Goal: Information Seeking & Learning: Learn about a topic

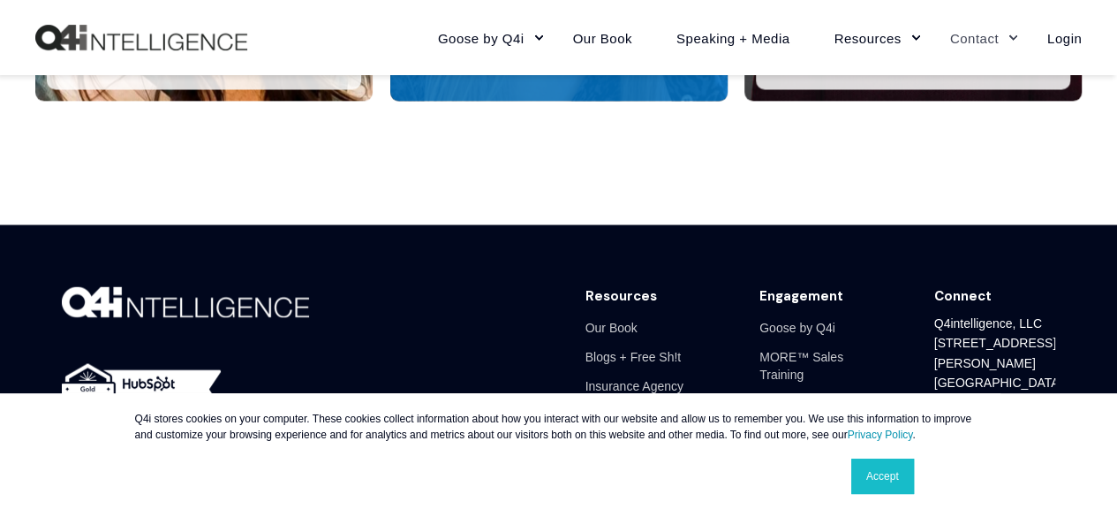
scroll to position [4938, 0]
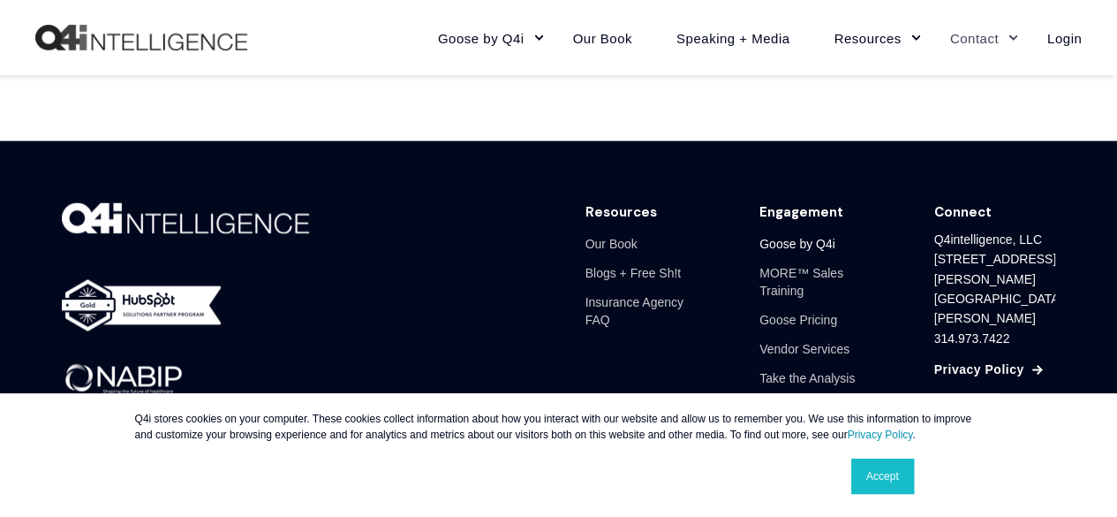
click at [797, 238] on link "Goose by Q4i" at bounding box center [798, 243] width 76 height 29
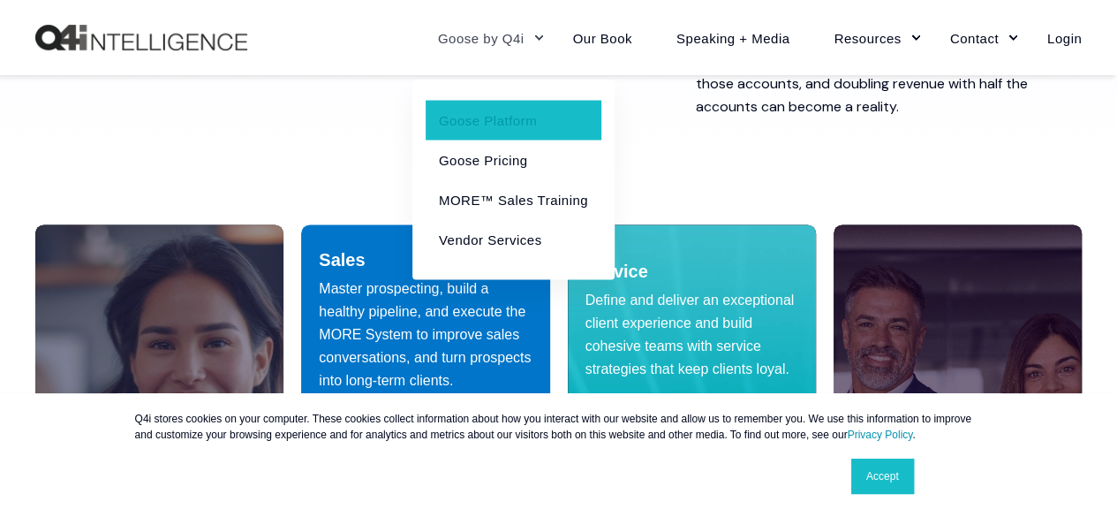
scroll to position [1060, 0]
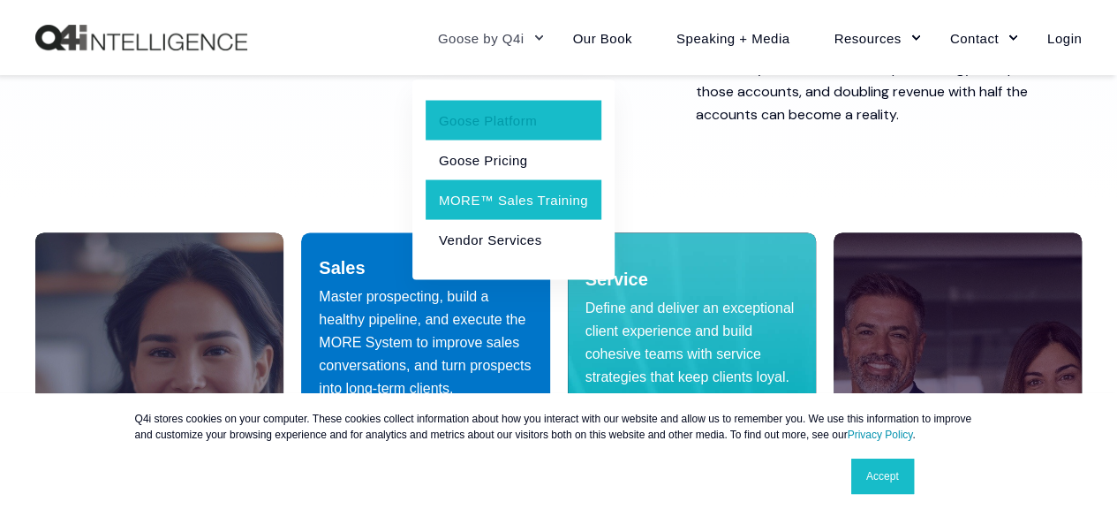
click at [518, 195] on link "MORE™ Sales Training" at bounding box center [514, 199] width 176 height 40
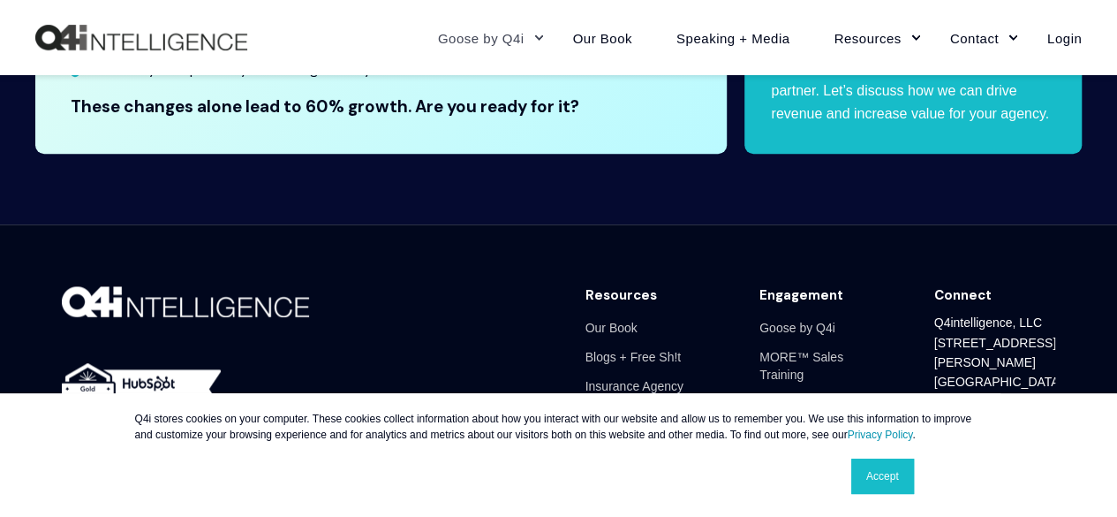
scroll to position [3995, 0]
